Goal: Download file/media

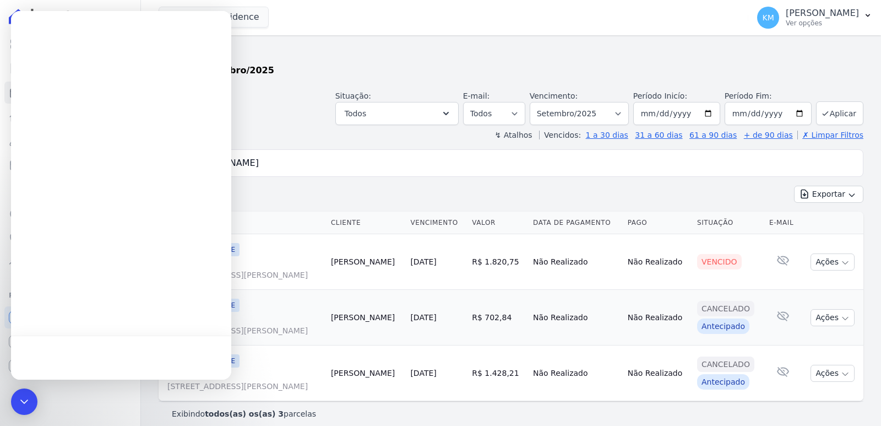
select select
click at [25, 399] on icon "Encerramento do Messenger da Intercom" at bounding box center [23, 400] width 8 height 4
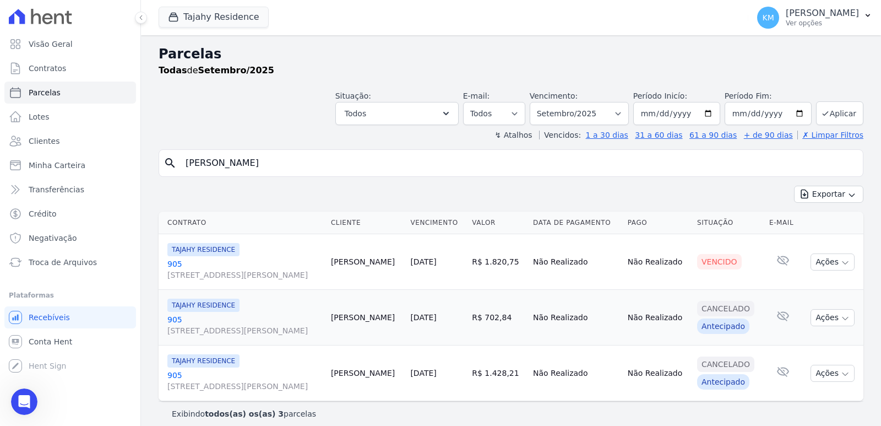
click at [196, 29] on div "Tajahy Residence CONSTRUTORA FONTANIVE LIMITADA [GEOGRAPHIC_DATA] [GEOGRAPHIC_D…" at bounding box center [451, 17] width 585 height 36
click at [184, 3] on div "Tajahy Residence CONSTRUTORA FONTANIVE LIMITADA [GEOGRAPHIC_DATA] [GEOGRAPHIC_D…" at bounding box center [451, 17] width 585 height 36
click at [198, 7] on button "Tajahy Residence" at bounding box center [214, 17] width 110 height 21
click at [184, 25] on button "Tajahy Residence" at bounding box center [214, 17] width 110 height 21
click at [181, 15] on div "button" at bounding box center [175, 17] width 15 height 11
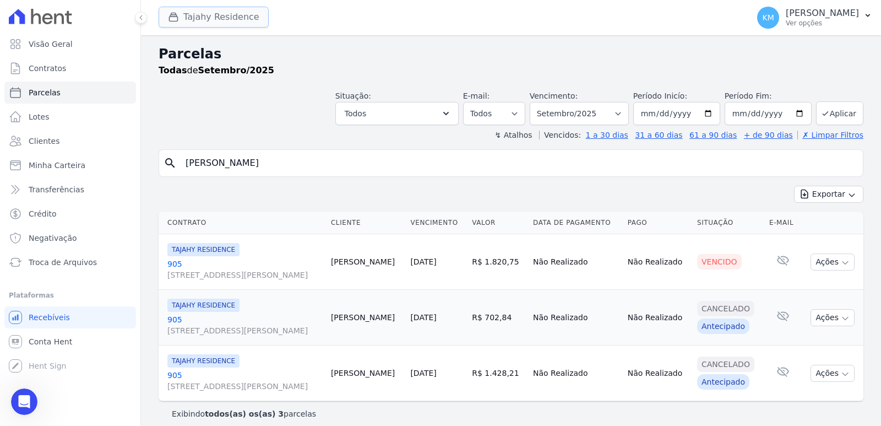
scroll to position [11914, 0]
click at [181, 15] on div "button" at bounding box center [175, 17] width 15 height 11
drag, startPoint x: 697, startPoint y: 40, endPoint x: 756, endPoint y: 33, distance: 58.7
click at [701, 39] on div "Parcelas Todas de Setembro/2025 Situação: Agendado Em Aberto Pago Processando C…" at bounding box center [511, 234] width 740 height 399
drag, startPoint x: 756, startPoint y: 33, endPoint x: 757, endPoint y: 25, distance: 7.8
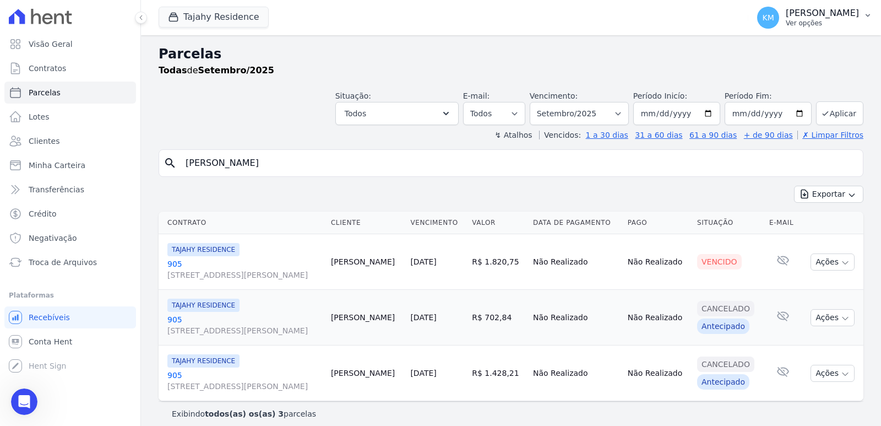
click at [756, 30] on div "KM [PERSON_NAME] Ver opções Perfil do empreendimento Faturas Importar remessas …" at bounding box center [814, 17] width 133 height 35
click at [786, 25] on p "Ver opções" at bounding box center [822, 23] width 73 height 9
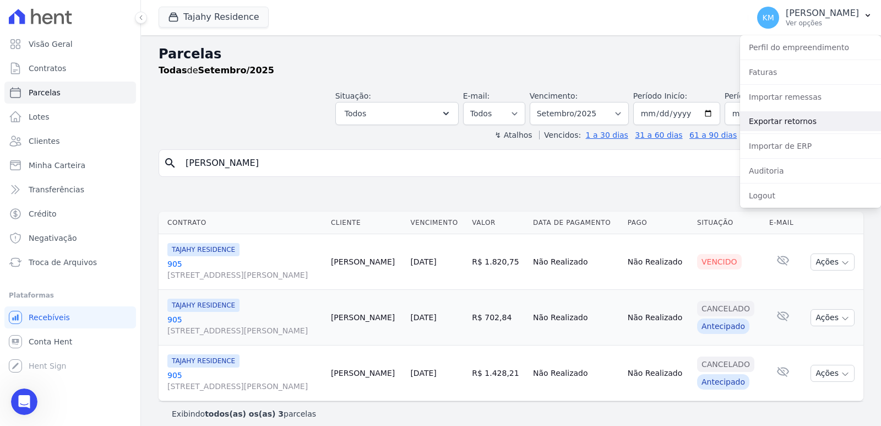
click at [805, 120] on link "Exportar retornos" at bounding box center [810, 121] width 141 height 20
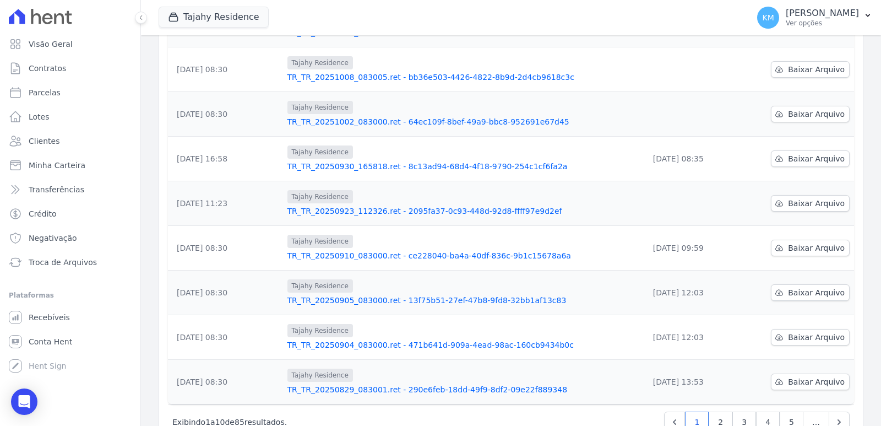
scroll to position [215, 0]
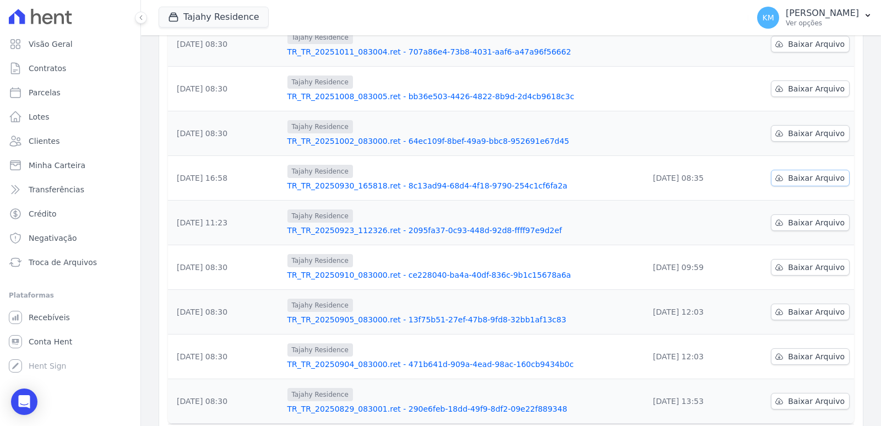
click at [798, 177] on span "Baixar Arquivo" at bounding box center [816, 177] width 57 height 11
click at [797, 222] on span "Baixar Arquivo" at bounding box center [816, 222] width 57 height 11
click at [789, 134] on span "Baixar Arquivo" at bounding box center [816, 133] width 57 height 11
click at [792, 87] on span "Baixar Arquivo" at bounding box center [816, 88] width 57 height 11
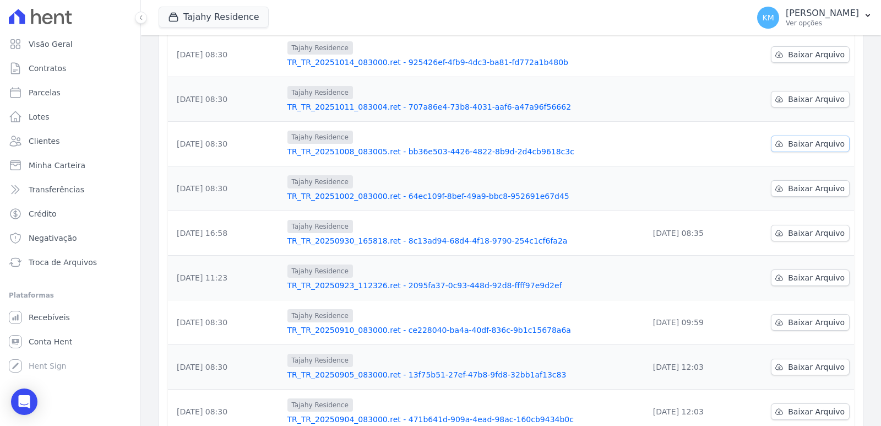
scroll to position [105, 0]
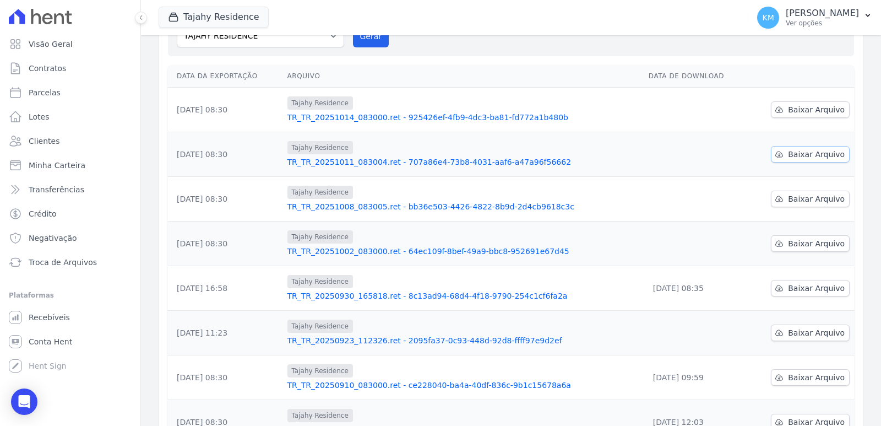
click at [805, 158] on span "Baixar Arquivo" at bounding box center [816, 154] width 57 height 11
click at [800, 112] on span "Baixar Arquivo" at bounding box center [816, 109] width 57 height 11
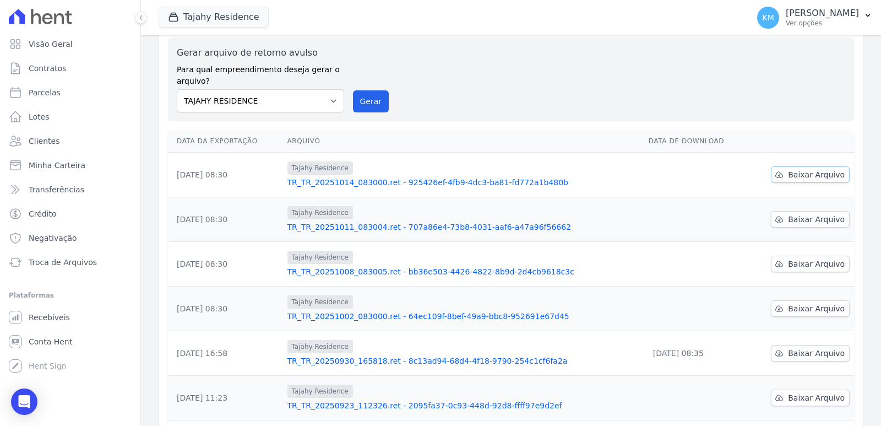
scroll to position [0, 0]
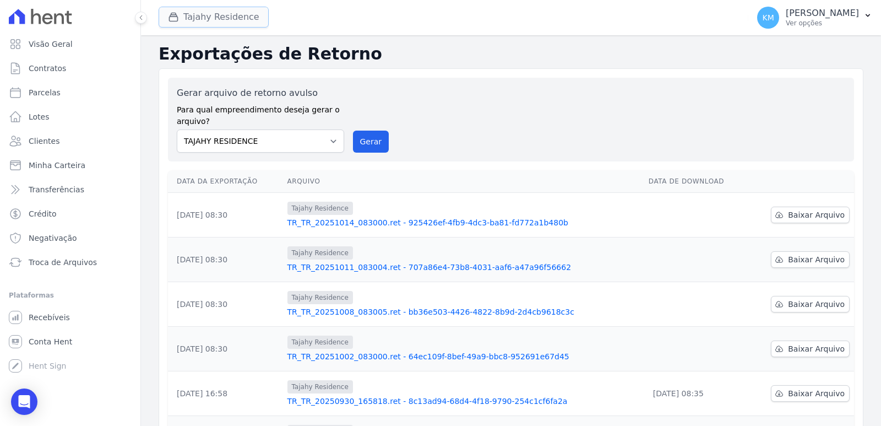
click at [176, 23] on button "Tajahy Residence" at bounding box center [214, 17] width 110 height 21
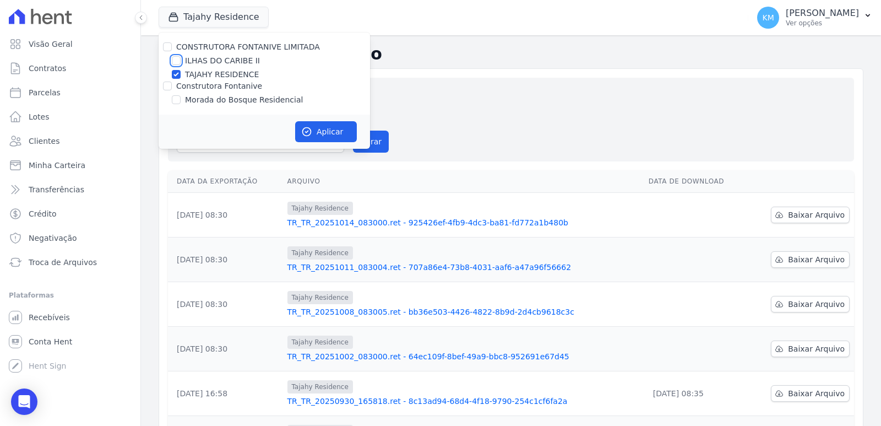
click at [179, 61] on input "ILHAS DO CARIBE II" at bounding box center [176, 60] width 9 height 9
checkbox input "true"
click at [179, 69] on div "CONSTRUTORA FONTANIVE LIMITADA [GEOGRAPHIC_DATA] [GEOGRAPHIC_DATA] RESIDENCE Co…" at bounding box center [264, 73] width 211 height 82
click at [178, 70] on input "TAJAHY RESIDENCE" at bounding box center [176, 74] width 9 height 9
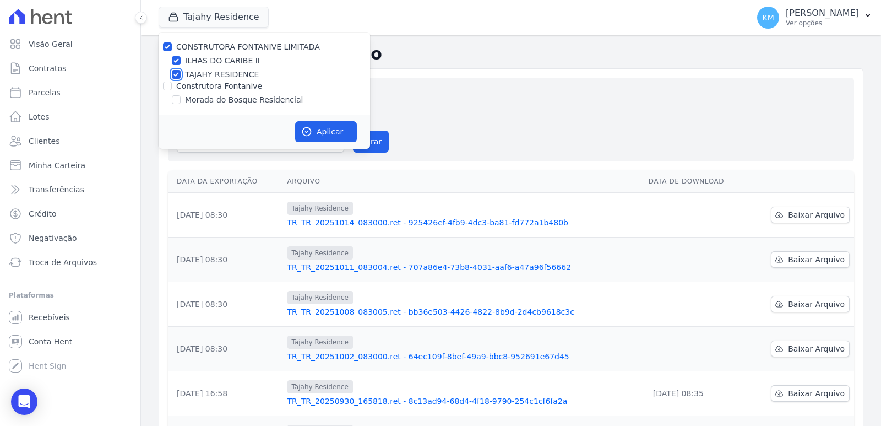
checkbox input "false"
click at [333, 135] on button "Aplicar" at bounding box center [326, 131] width 62 height 21
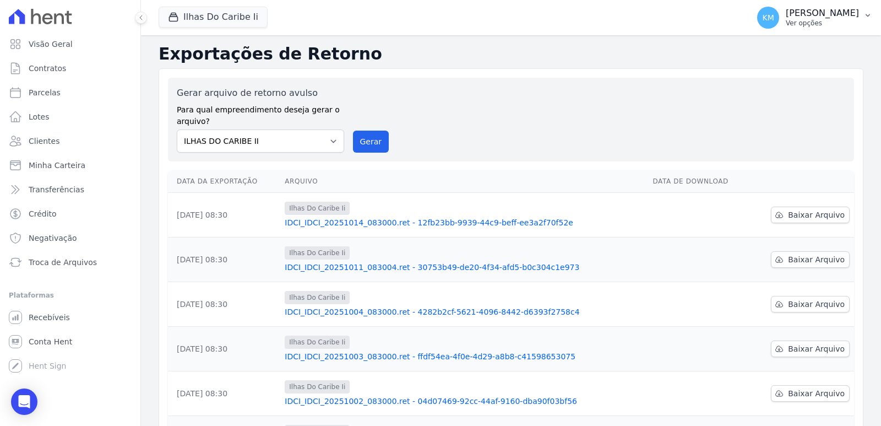
click at [786, 17] on p "[PERSON_NAME]" at bounding box center [822, 13] width 73 height 11
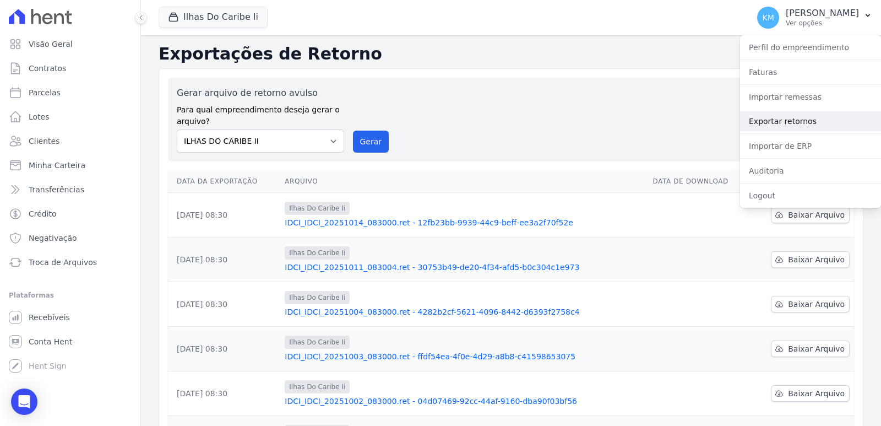
click at [794, 127] on link "Exportar retornos" at bounding box center [810, 121] width 141 height 20
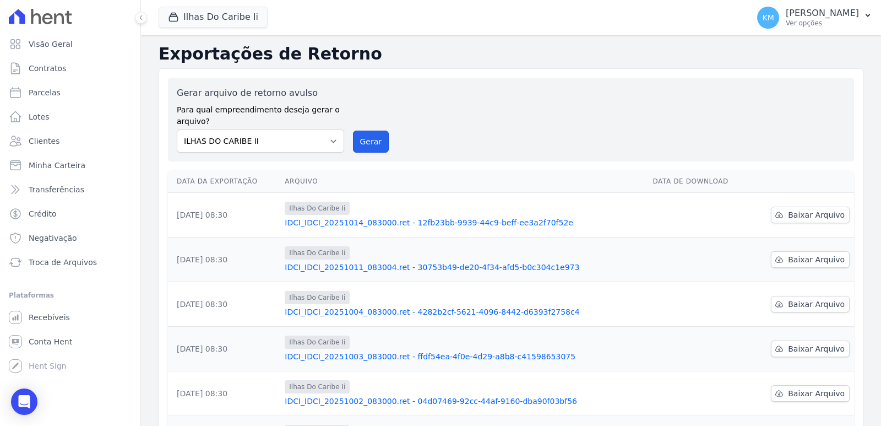
drag, startPoint x: 382, startPoint y: 142, endPoint x: 488, endPoint y: 105, distance: 112.5
click at [381, 141] on button "Gerar" at bounding box center [371, 142] width 36 height 22
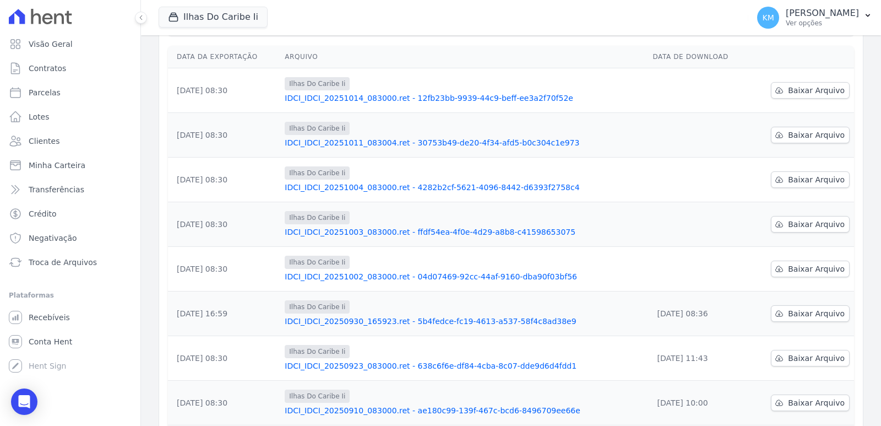
scroll to position [143, 0]
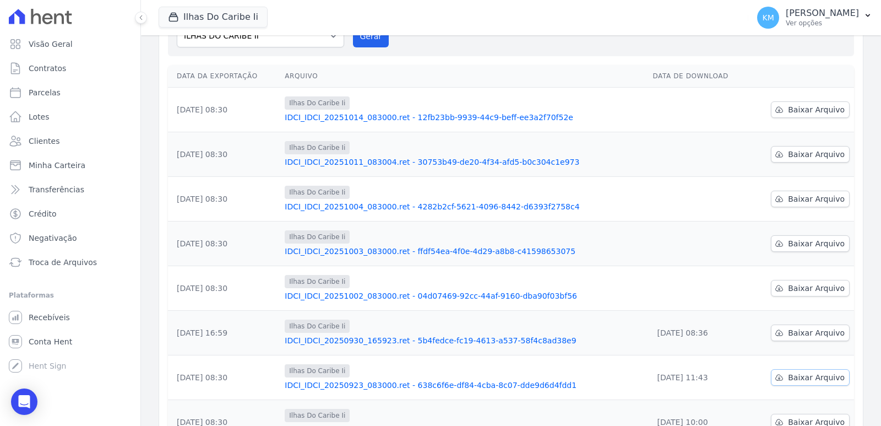
click at [795, 379] on span "Baixar Arquivo" at bounding box center [816, 377] width 57 height 11
click at [793, 335] on span "Baixar Arquivo" at bounding box center [816, 332] width 57 height 11
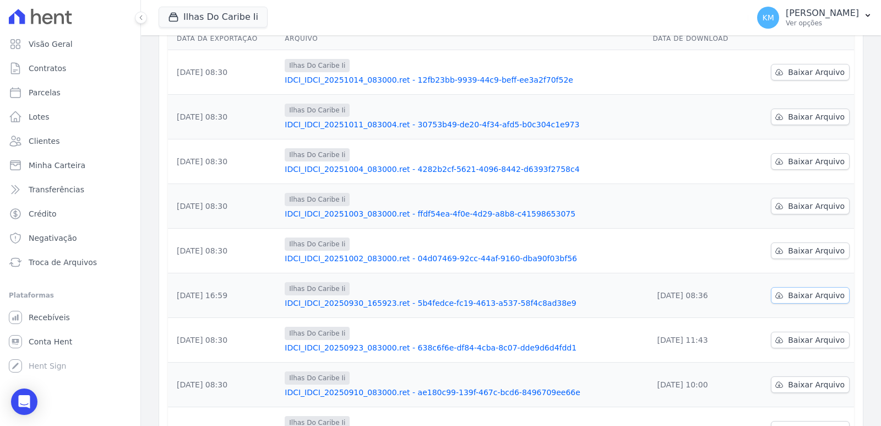
scroll to position [105, 0]
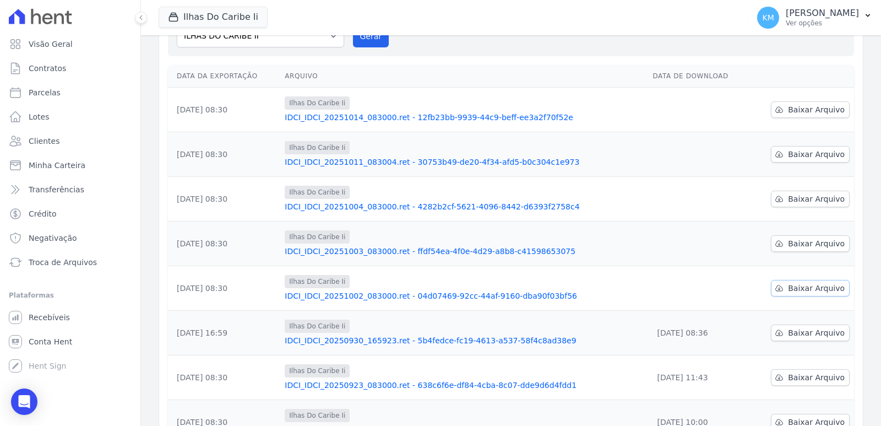
click at [791, 291] on span "Baixar Arquivo" at bounding box center [816, 287] width 57 height 11
click at [796, 235] on td "Baixar Arquivo" at bounding box center [801, 243] width 105 height 45
click at [798, 242] on span "Baixar Arquivo" at bounding box center [816, 243] width 57 height 11
click at [802, 199] on span "Baixar Arquivo" at bounding box center [816, 198] width 57 height 11
click at [812, 159] on span "Baixar Arquivo" at bounding box center [816, 154] width 57 height 11
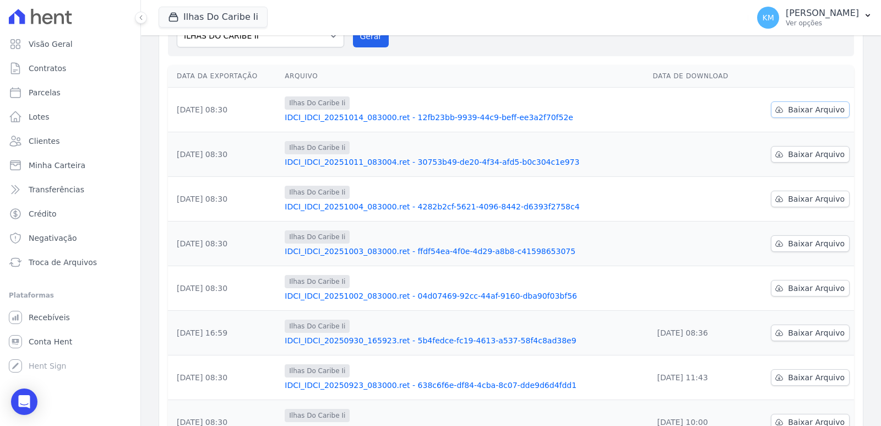
click at [795, 109] on span "Baixar Arquivo" at bounding box center [816, 109] width 57 height 11
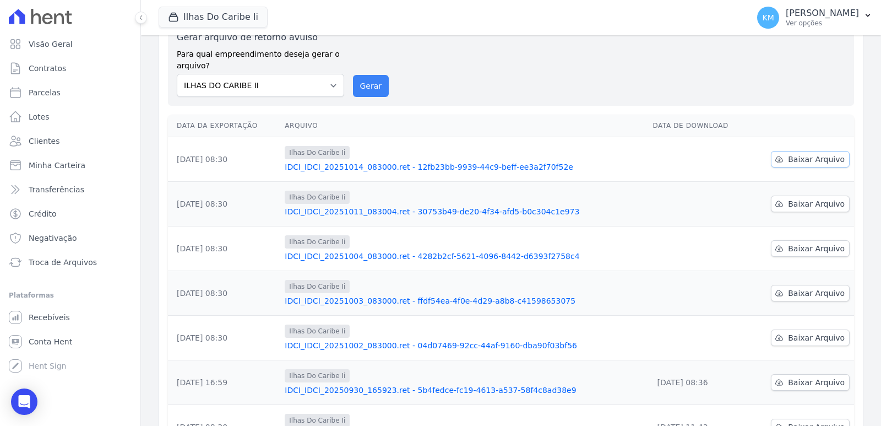
scroll to position [0, 0]
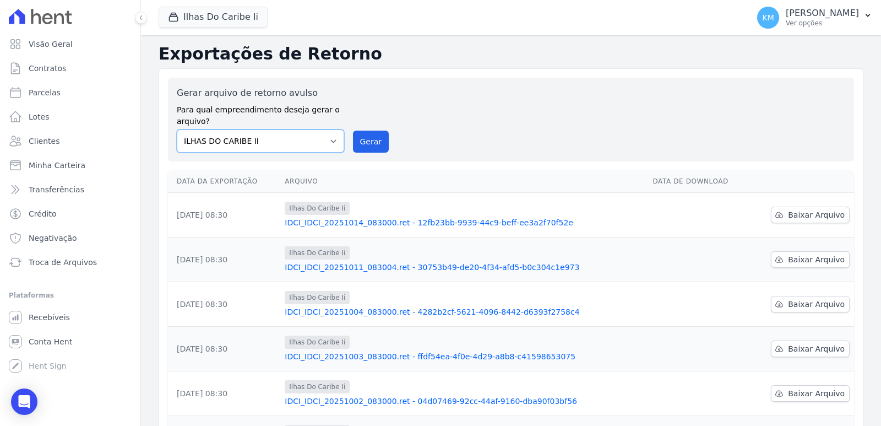
click at [330, 143] on select "ILHAS DO CARIBE II Morada do Bosque Residencial TAJAHY RESIDENCE" at bounding box center [260, 140] width 167 height 23
select select "ca1d0aa7-1a5b-4145-9225-996b9b7d37b9"
click at [177, 129] on select "ILHAS DO CARIBE II Morada do Bosque Residencial TAJAHY RESIDENCE" at bounding box center [260, 140] width 167 height 23
click at [786, 17] on p "[PERSON_NAME]" at bounding box center [822, 13] width 73 height 11
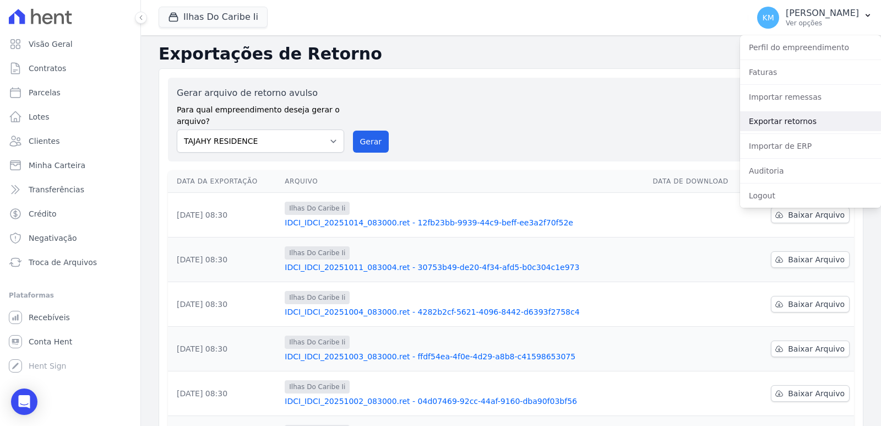
click at [786, 116] on link "Exportar retornos" at bounding box center [810, 121] width 141 height 20
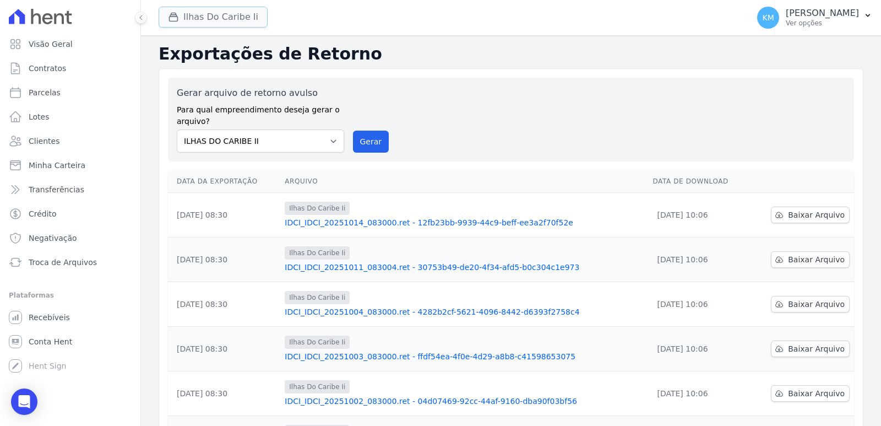
click at [238, 20] on button "Ilhas Do Caribe Ii" at bounding box center [213, 17] width 109 height 21
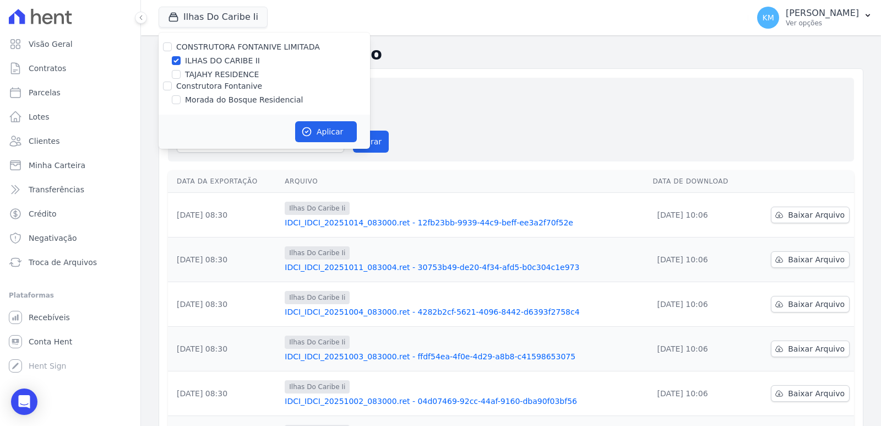
click at [182, 77] on div "TAJAHY RESIDENCE" at bounding box center [264, 75] width 211 height 12
click at [178, 70] on input "TAJAHY RESIDENCE" at bounding box center [176, 74] width 9 height 9
checkbox input "true"
click at [176, 58] on input "ILHAS DO CARIBE II" at bounding box center [176, 60] width 9 height 9
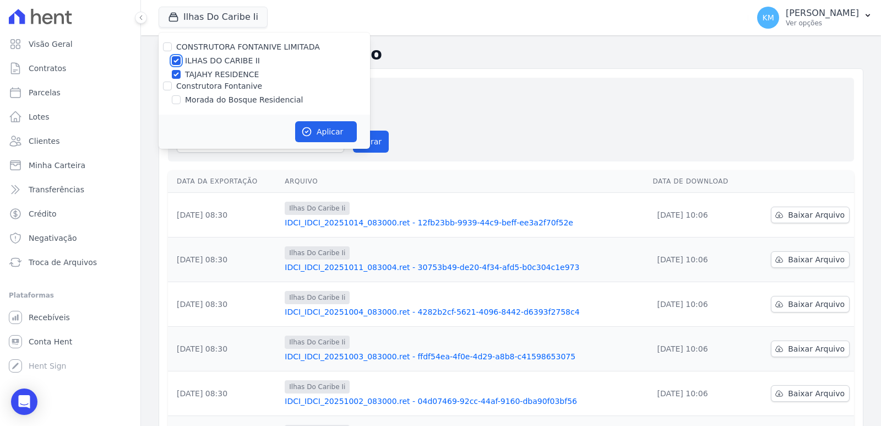
checkbox input "false"
click at [311, 128] on icon "button" at bounding box center [306, 131] width 11 height 11
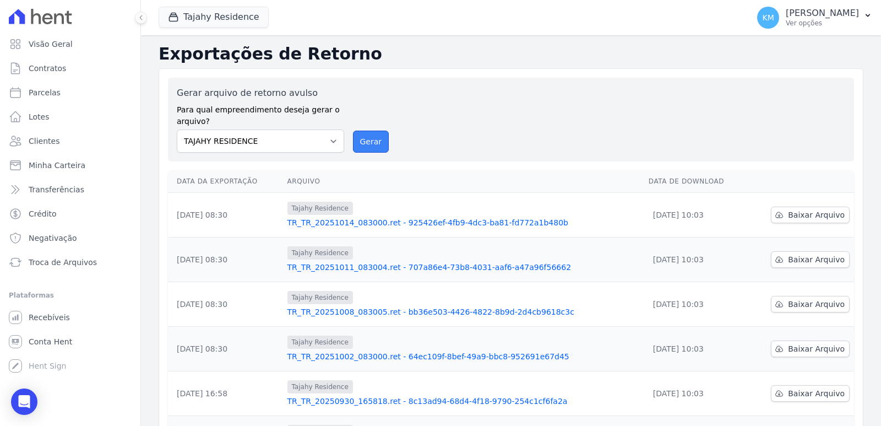
click at [363, 143] on button "Gerar" at bounding box center [371, 142] width 36 height 22
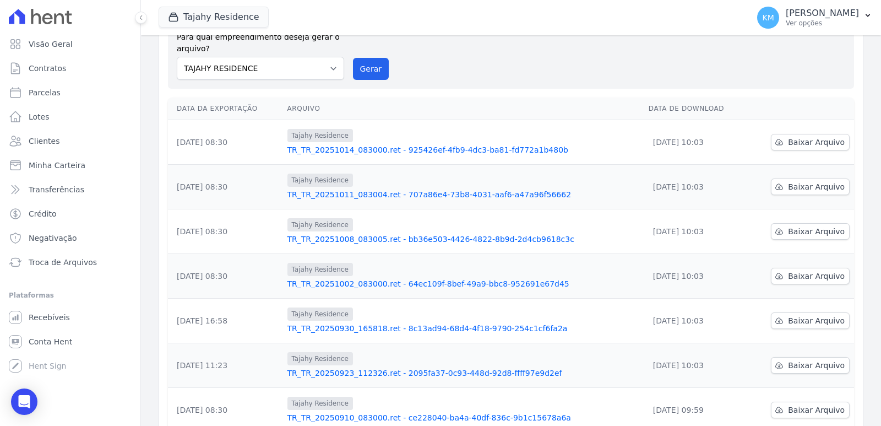
scroll to position [73, 0]
click at [807, 144] on span "Baixar Arquivo" at bounding box center [816, 142] width 57 height 11
click at [863, 183] on div "Não há pagamentos disponíveis para serem importados no momento Exportações de R…" at bounding box center [511, 293] width 740 height 661
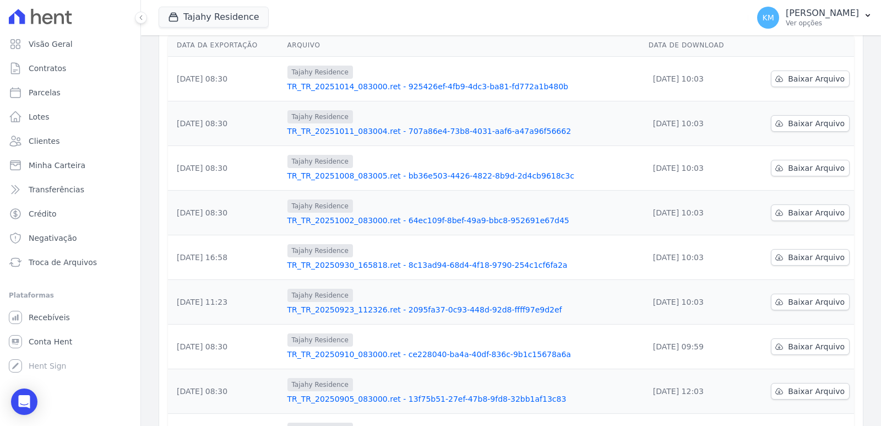
scroll to position [183, 0]
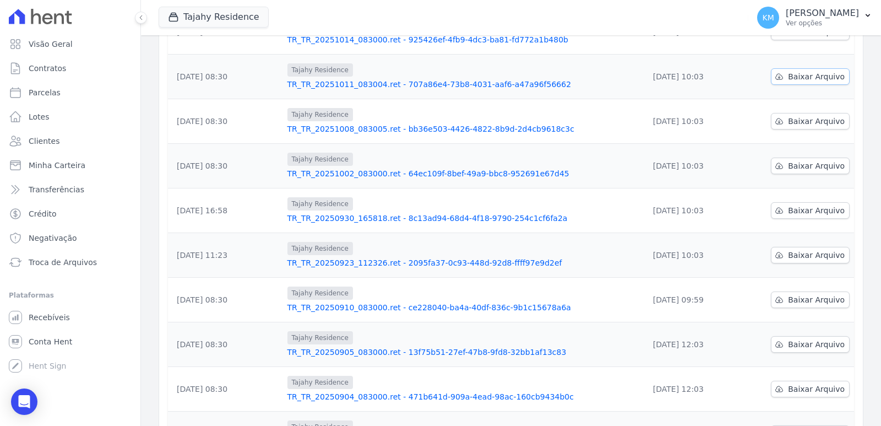
click at [810, 81] on span "Baixar Arquivo" at bounding box center [816, 76] width 57 height 11
click at [812, 124] on span "Baixar Arquivo" at bounding box center [816, 121] width 57 height 11
click at [801, 164] on span "Baixar Arquivo" at bounding box center [816, 165] width 57 height 11
click at [799, 212] on span "Baixar Arquivo" at bounding box center [816, 210] width 57 height 11
click at [804, 249] on span "Baixar Arquivo" at bounding box center [816, 254] width 57 height 11
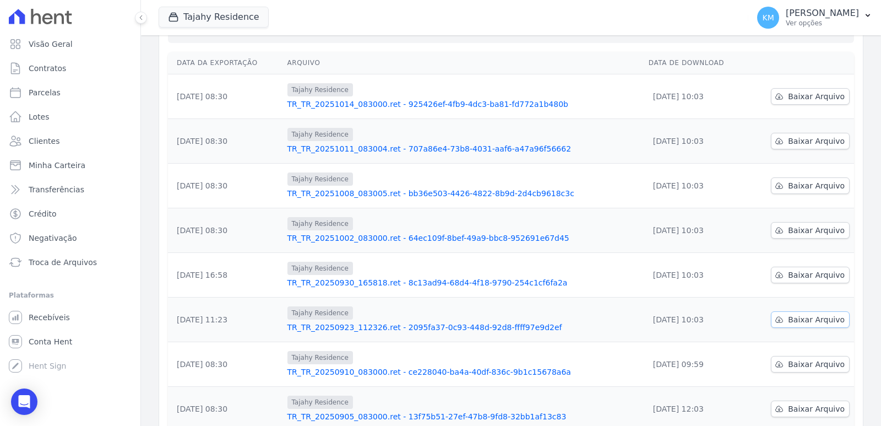
scroll to position [0, 0]
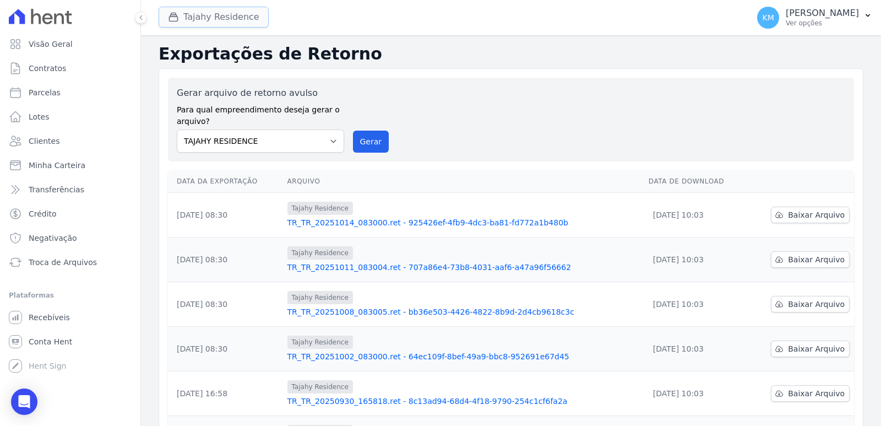
click at [213, 22] on button "Tajahy Residence" at bounding box center [214, 17] width 110 height 21
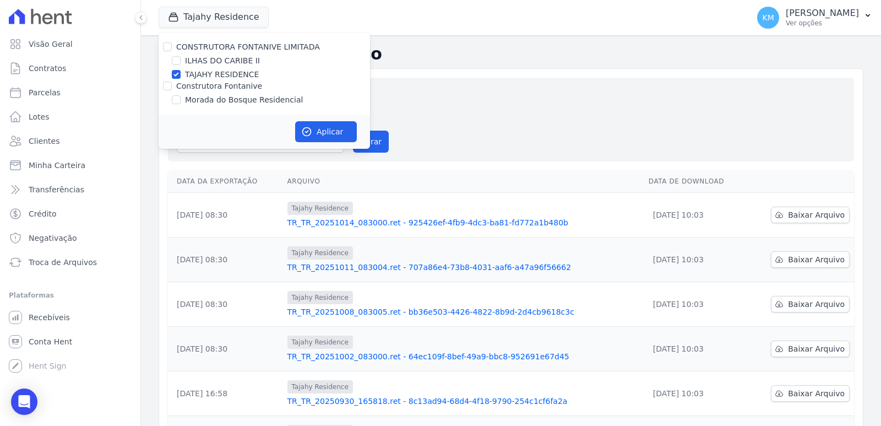
click at [181, 96] on div "Morada do Bosque Residencial" at bounding box center [264, 100] width 211 height 12
click at [175, 99] on input "Morada do Bosque Residencial" at bounding box center [176, 99] width 9 height 9
checkbox input "true"
click at [174, 75] on input "TAJAHY RESIDENCE" at bounding box center [176, 74] width 9 height 9
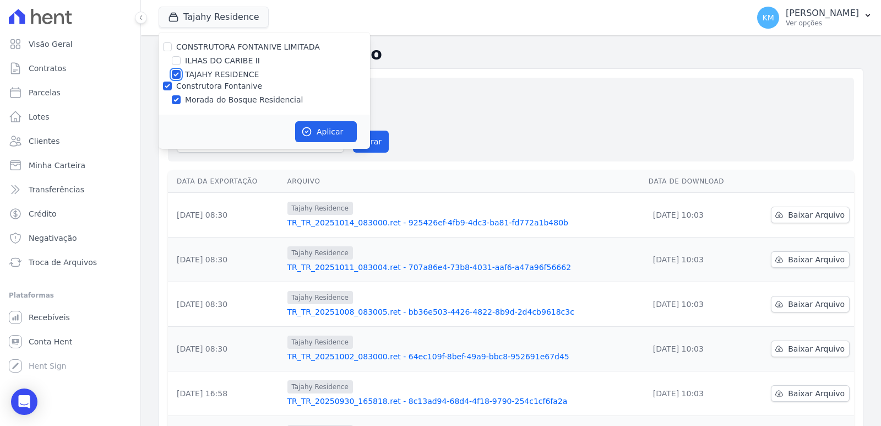
checkbox input "false"
click at [319, 134] on button "Aplicar" at bounding box center [326, 131] width 62 height 21
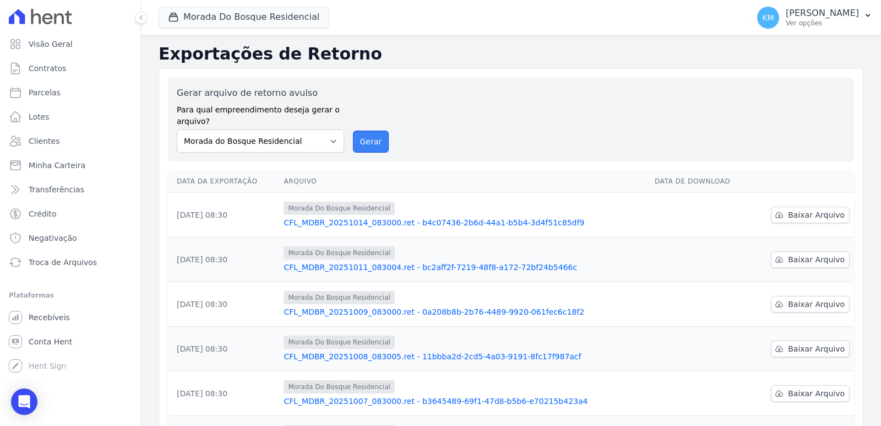
drag, startPoint x: 371, startPoint y: 143, endPoint x: 479, endPoint y: 109, distance: 113.6
click at [371, 142] on button "Gerar" at bounding box center [371, 142] width 36 height 22
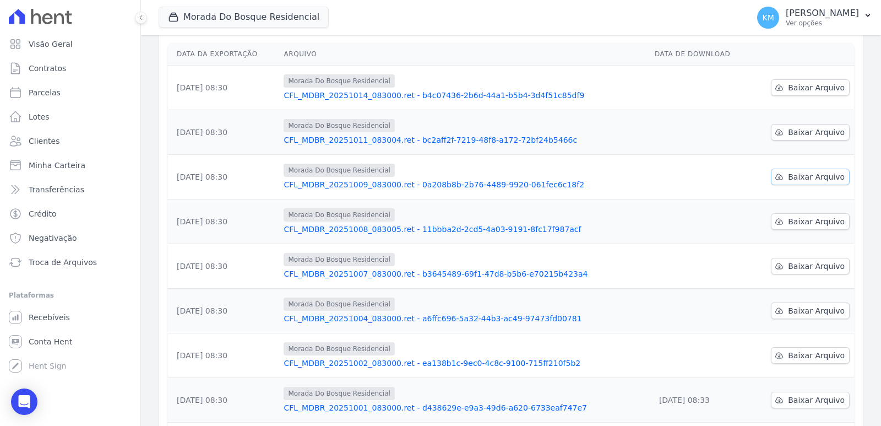
scroll to position [165, 0]
click at [800, 89] on span "Baixar Arquivo" at bounding box center [816, 86] width 57 height 11
click at [855, 134] on div "Data da Exportação [GEOGRAPHIC_DATA] Data de Download [DATE] 08:30 Morada Do Bo…" at bounding box center [510, 276] width 721 height 477
click at [820, 131] on span "Baixar Arquivo" at bounding box center [816, 131] width 57 height 11
click at [816, 176] on span "Baixar Arquivo" at bounding box center [816, 176] width 57 height 11
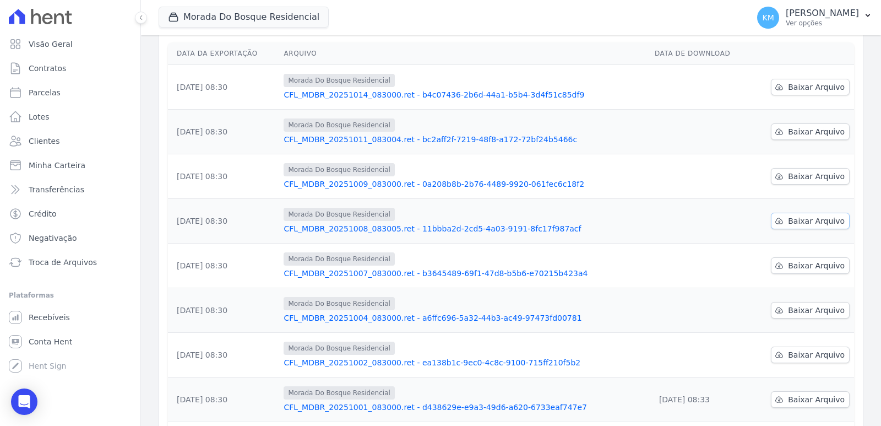
click at [813, 218] on span "Baixar Arquivo" at bounding box center [816, 220] width 57 height 11
click at [804, 260] on span "Baixar Arquivo" at bounding box center [816, 265] width 57 height 11
click at [807, 312] on span "Baixar Arquivo" at bounding box center [816, 310] width 57 height 11
click at [798, 355] on span "Baixar Arquivo" at bounding box center [816, 354] width 57 height 11
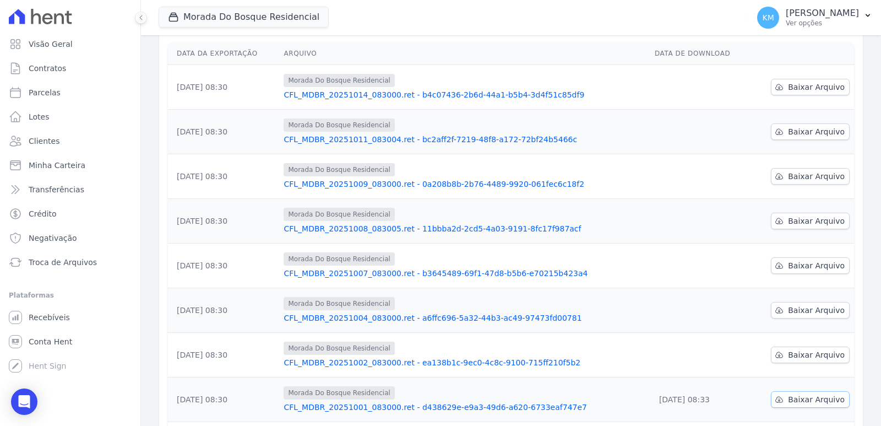
click at [798, 398] on span "Baixar Arquivo" at bounding box center [816, 399] width 57 height 11
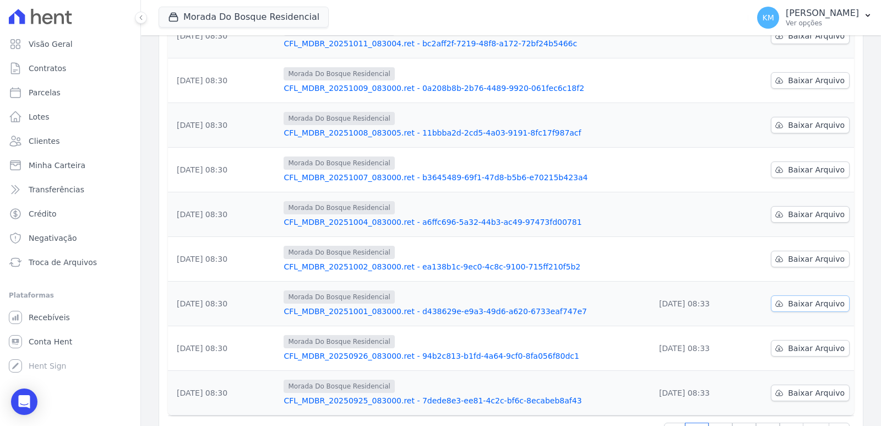
scroll to position [238, 0]
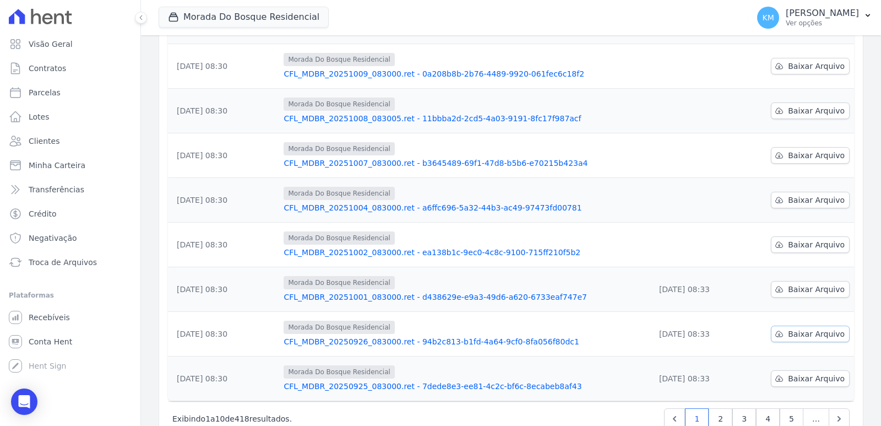
click at [782, 339] on link "Baixar Arquivo" at bounding box center [810, 333] width 79 height 17
click at [81, 268] on link "Troca de Arquivos" at bounding box center [70, 262] width 132 height 22
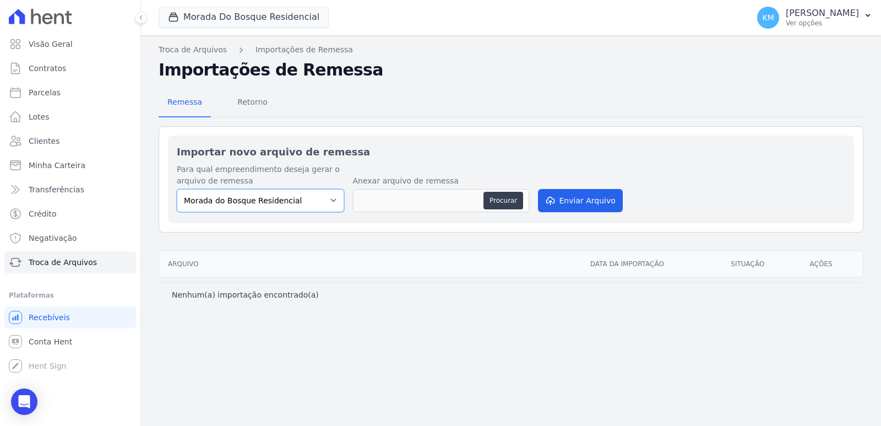
click at [294, 194] on select "Morada do Bosque Residencial" at bounding box center [260, 200] width 167 height 23
